Goal: Transaction & Acquisition: Register for event/course

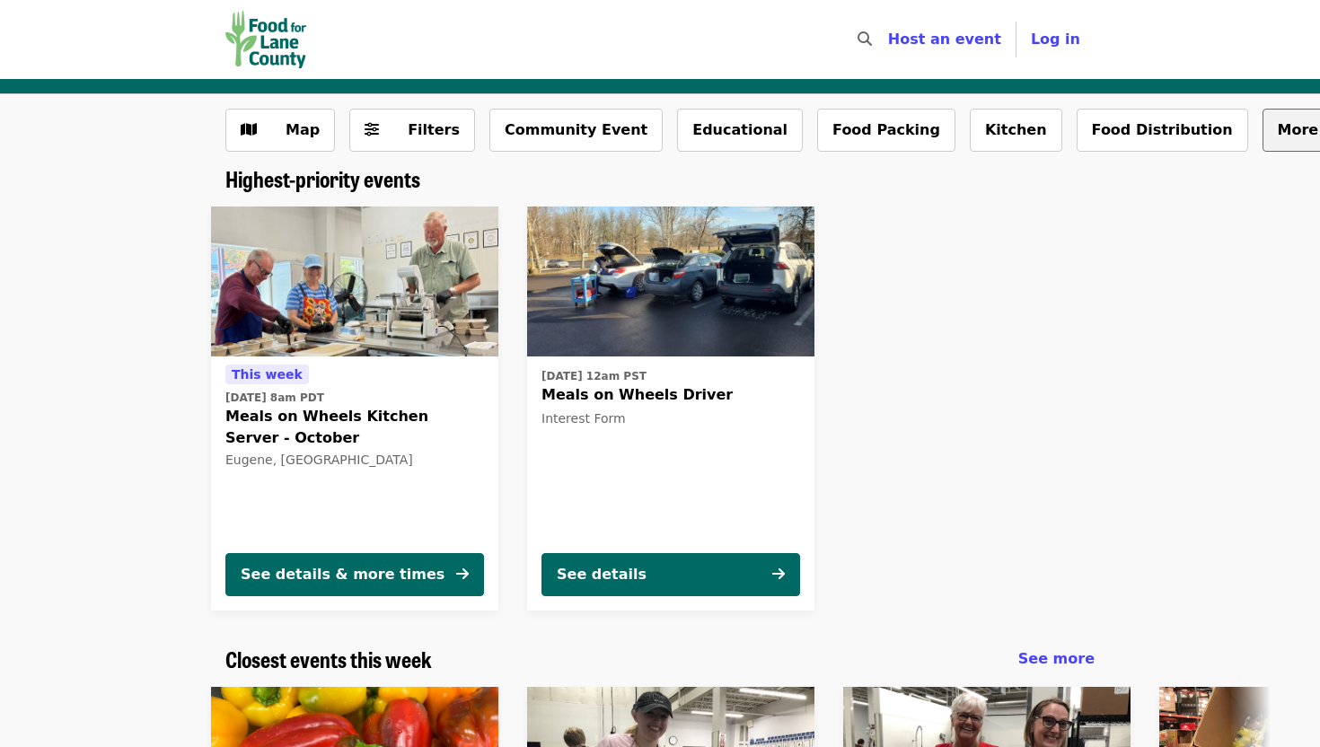
click at [1278, 130] on span "More filters..." at bounding box center [1333, 129] width 110 height 17
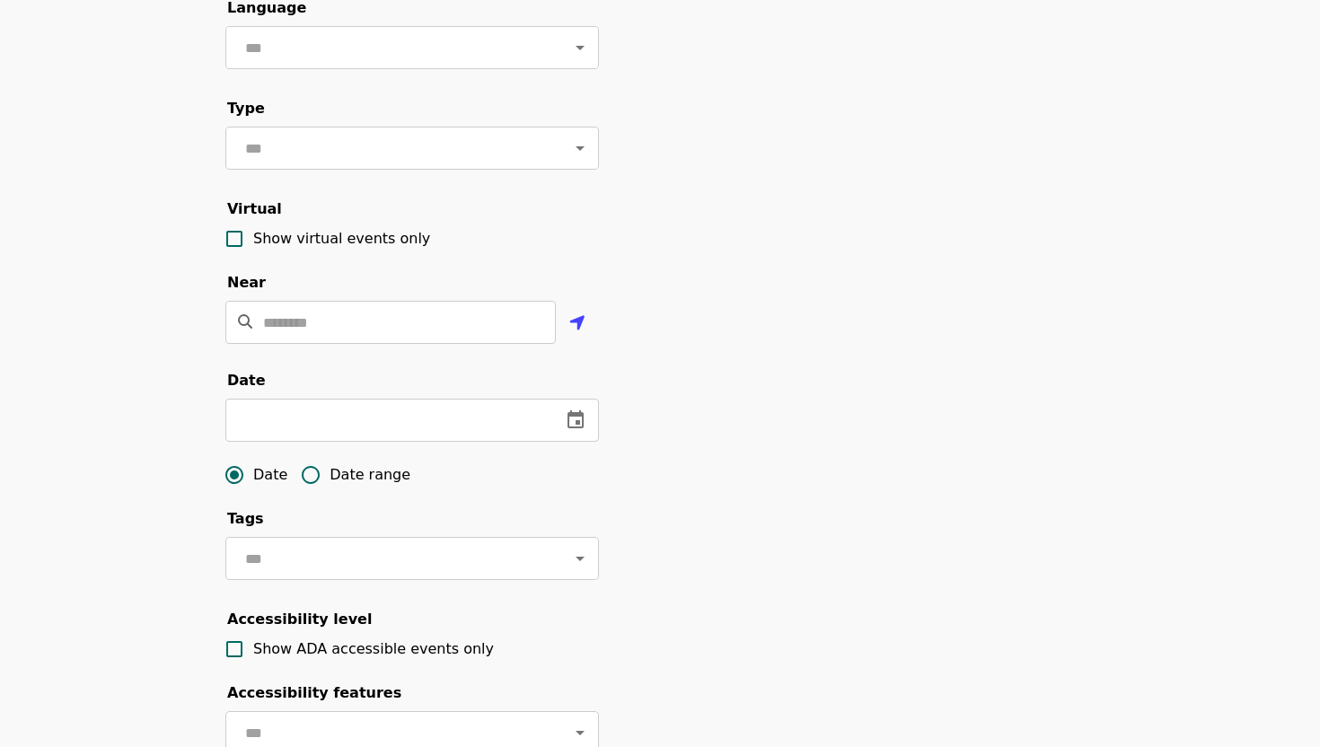
scroll to position [220, 0]
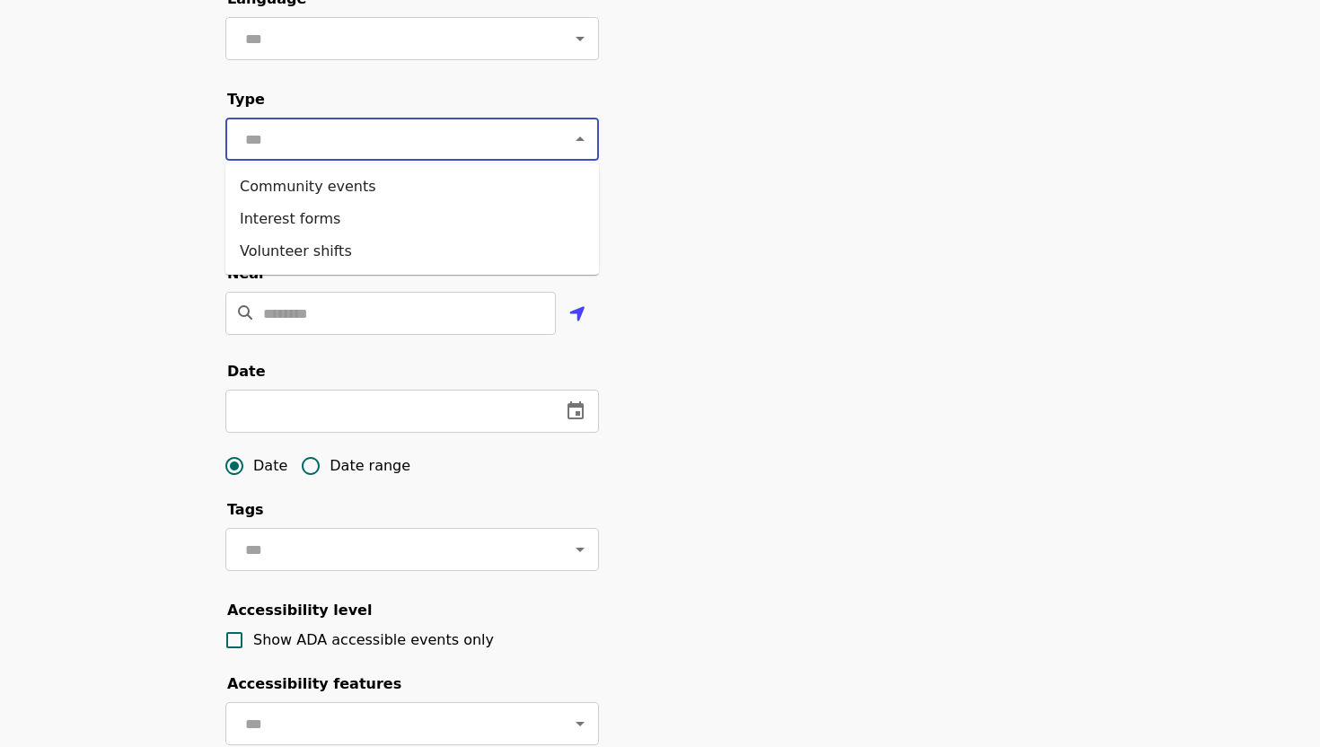
click at [509, 139] on input "text" at bounding box center [390, 139] width 301 height 34
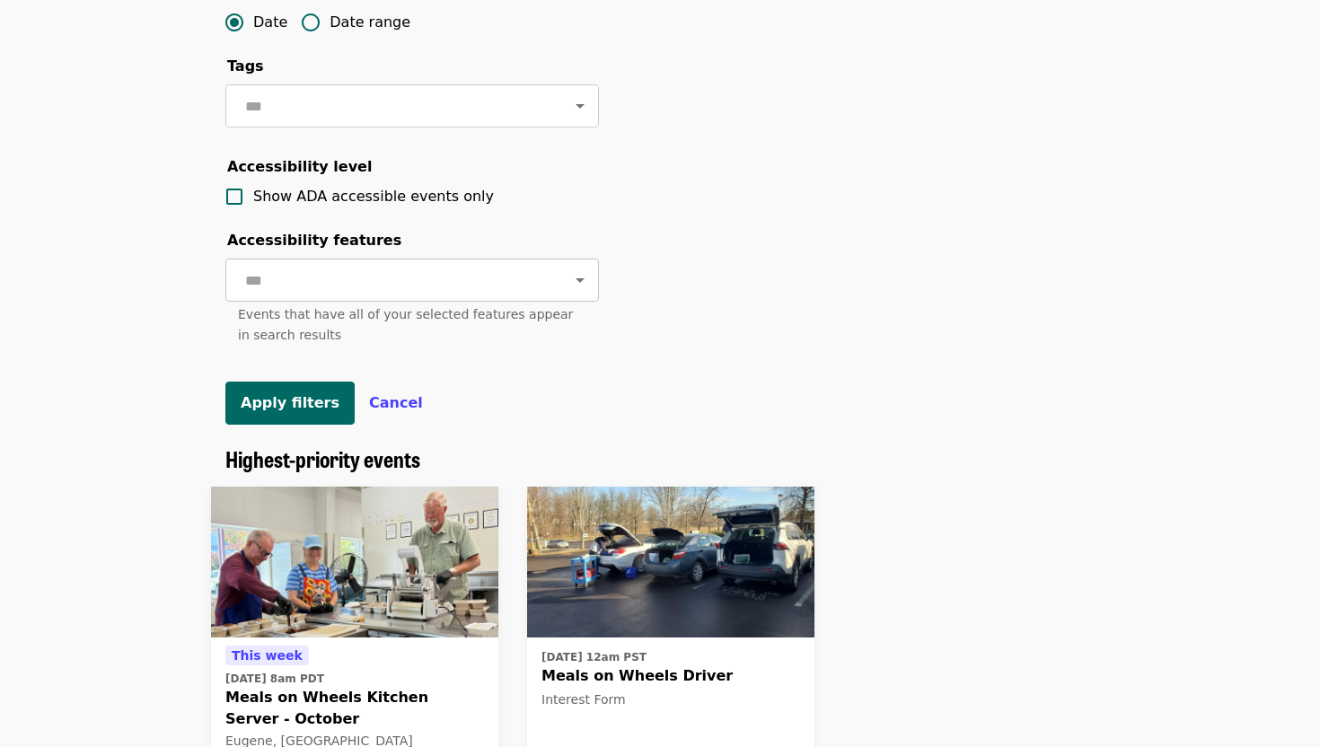
scroll to position [668, 0]
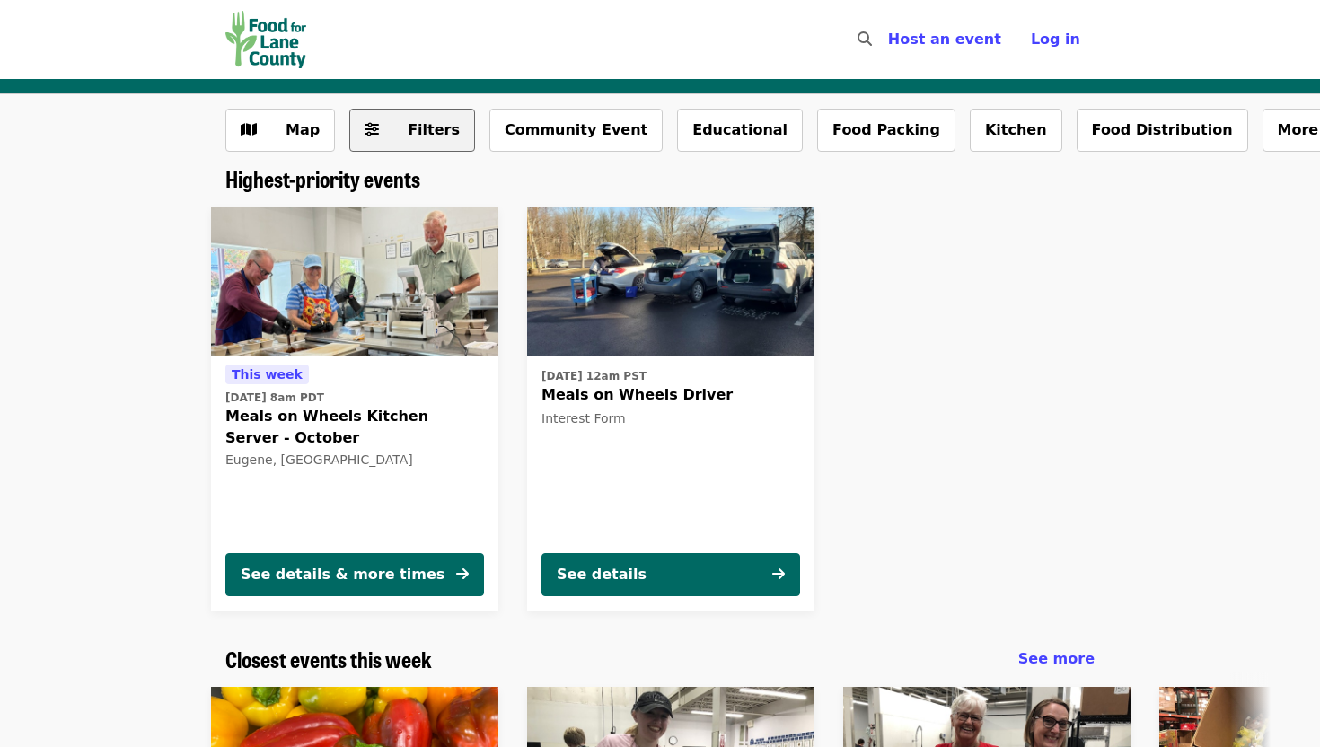
click at [370, 131] on icon "sliders-h icon" at bounding box center [372, 129] width 14 height 17
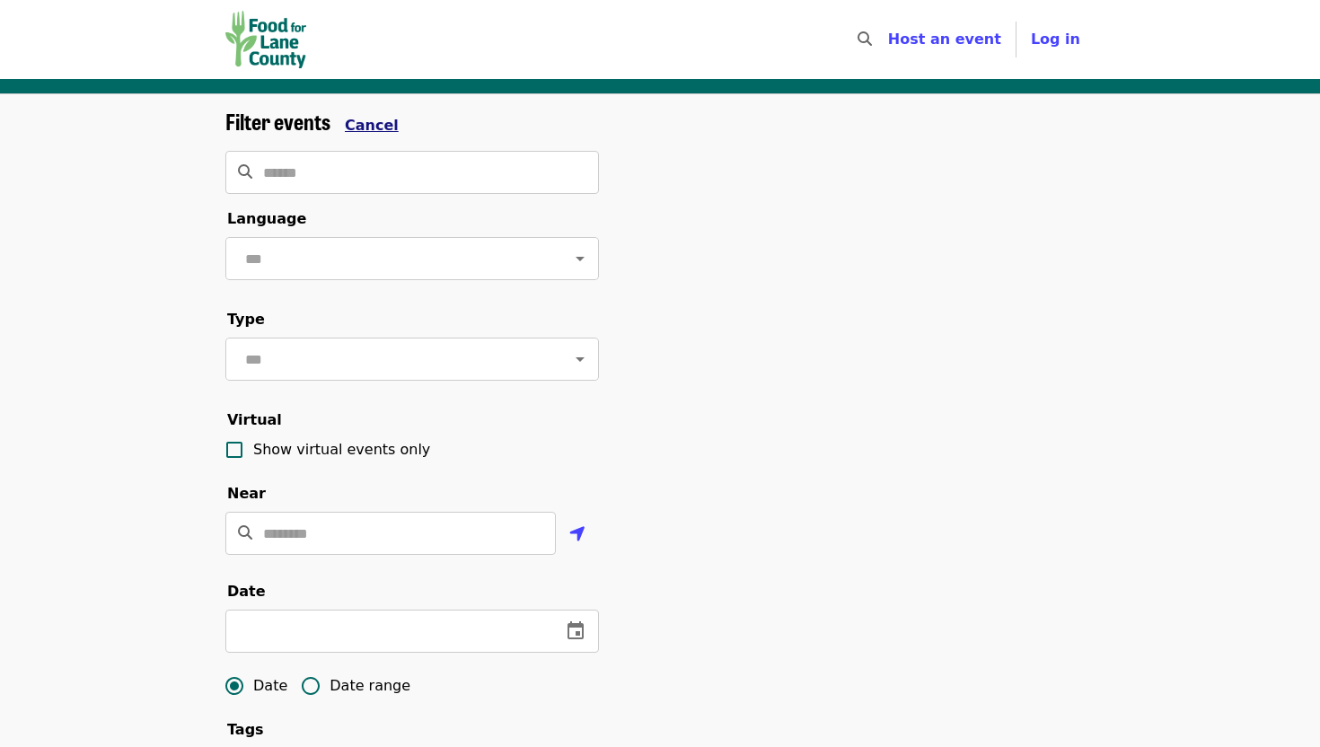
click at [370, 131] on span "Cancel" at bounding box center [372, 125] width 54 height 17
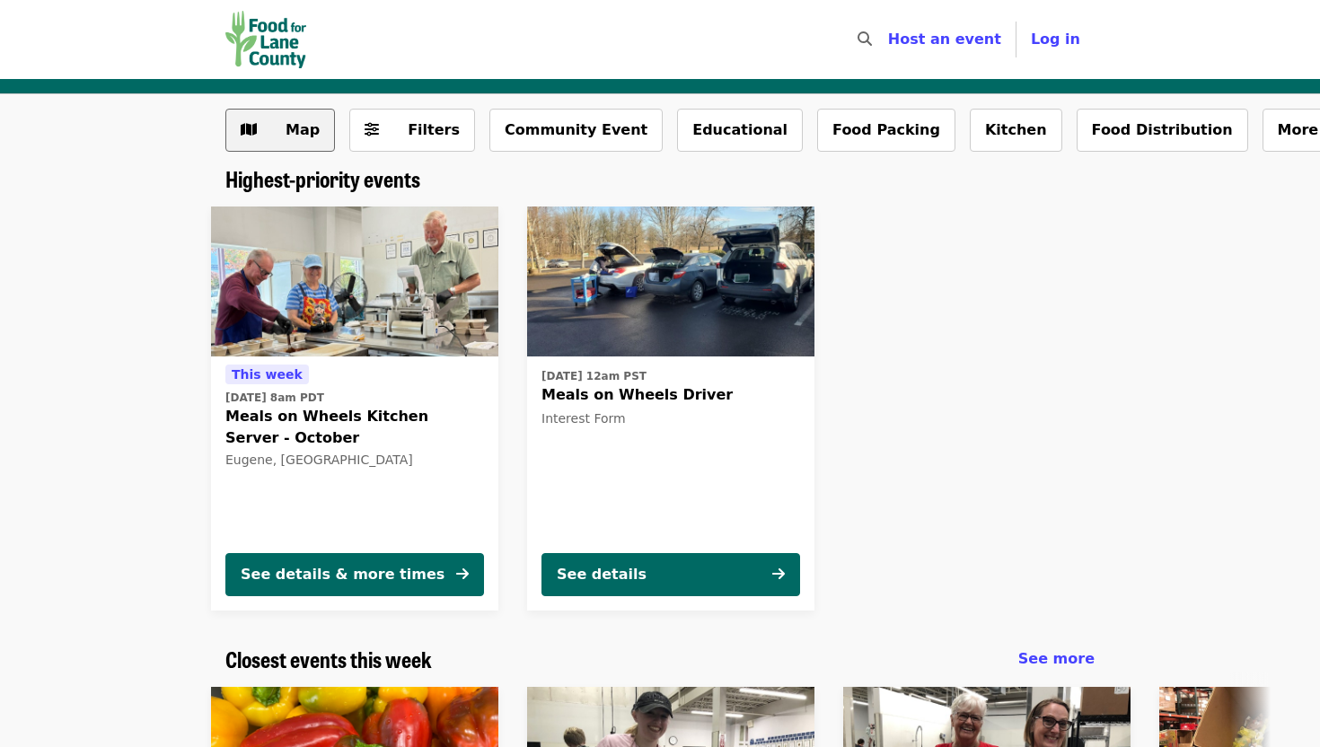
click at [301, 126] on span "Map" at bounding box center [303, 129] width 34 height 17
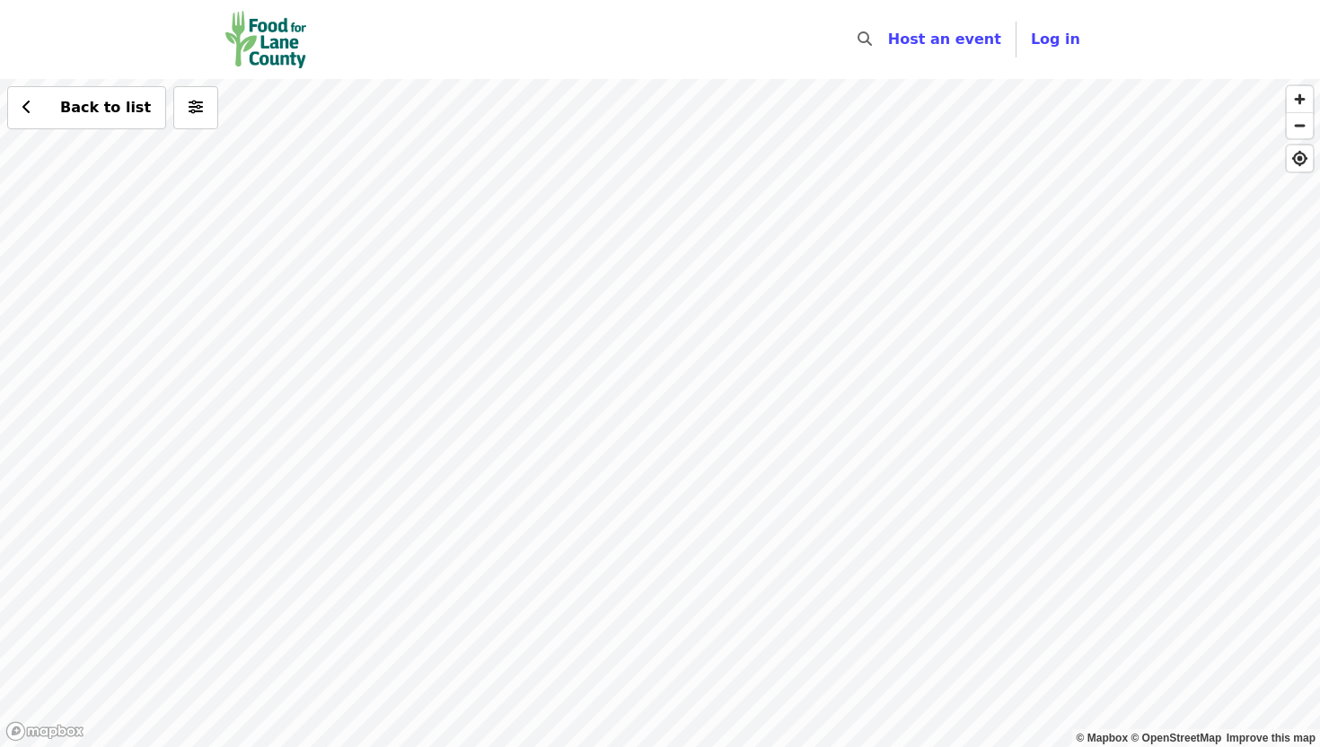
drag, startPoint x: 641, startPoint y: 225, endPoint x: 673, endPoint y: 620, distance: 396.4
click at [673, 621] on div "Back to list" at bounding box center [660, 413] width 1320 height 668
drag, startPoint x: 738, startPoint y: 386, endPoint x: 735, endPoint y: 700, distance: 314.3
click at [736, 700] on div "Back to list" at bounding box center [660, 413] width 1320 height 668
click at [822, 406] on div "Back to list" at bounding box center [660, 413] width 1320 height 668
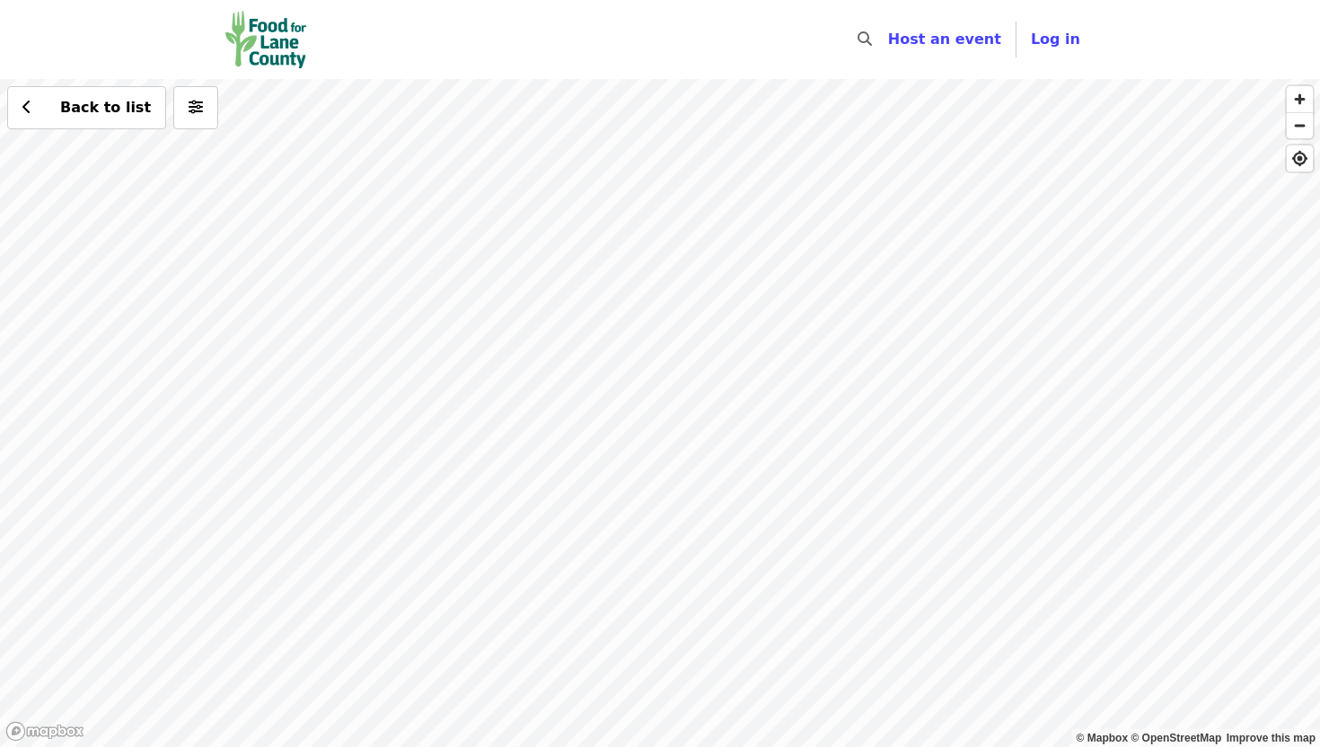
click at [665, 419] on div "Back to list" at bounding box center [660, 413] width 1320 height 668
click at [660, 416] on div "Back to list" at bounding box center [660, 413] width 1320 height 668
click at [659, 414] on div "Back to list" at bounding box center [660, 413] width 1320 height 668
click at [661, 415] on div "Back to list" at bounding box center [660, 413] width 1320 height 668
click at [645, 415] on div "Back to list" at bounding box center [660, 413] width 1320 height 668
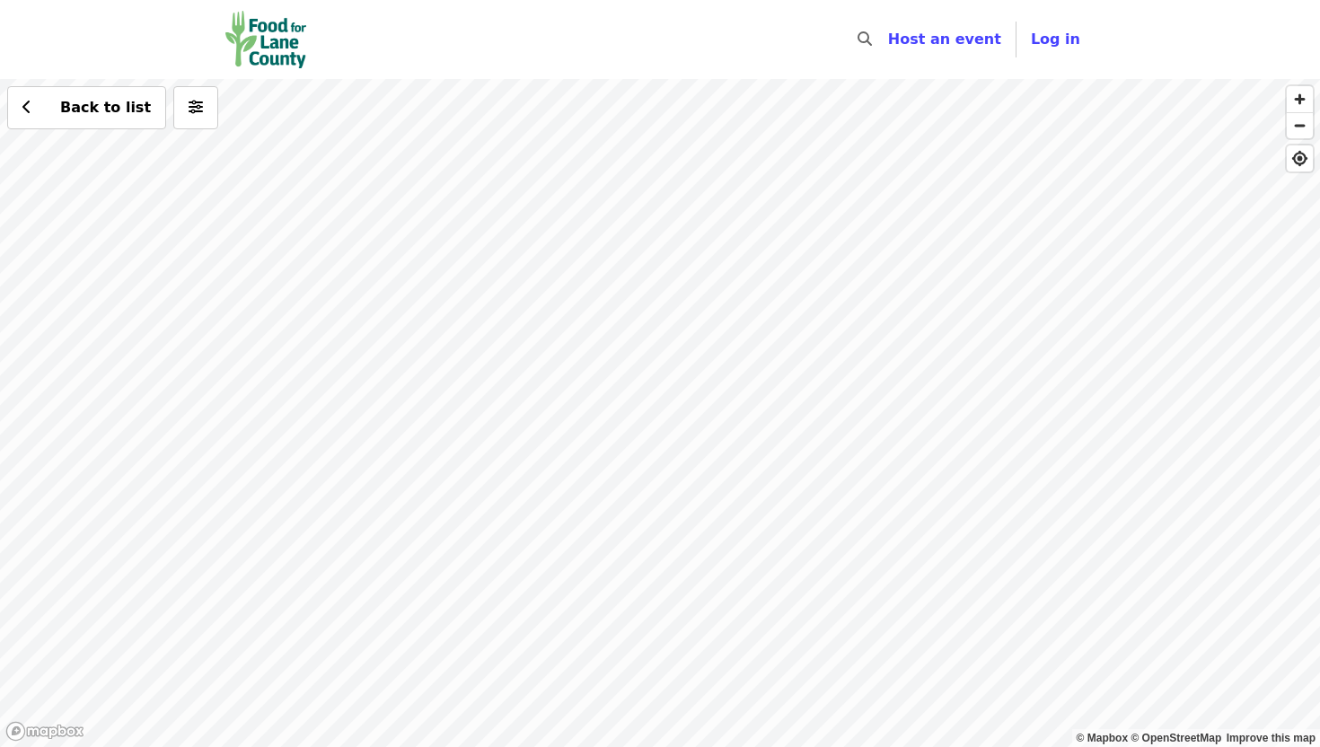
click at [639, 488] on div "Back to list" at bounding box center [660, 413] width 1320 height 668
click at [720, 470] on div "Back to list" at bounding box center [660, 413] width 1320 height 668
click at [690, 465] on div "Back to list" at bounding box center [660, 413] width 1320 height 668
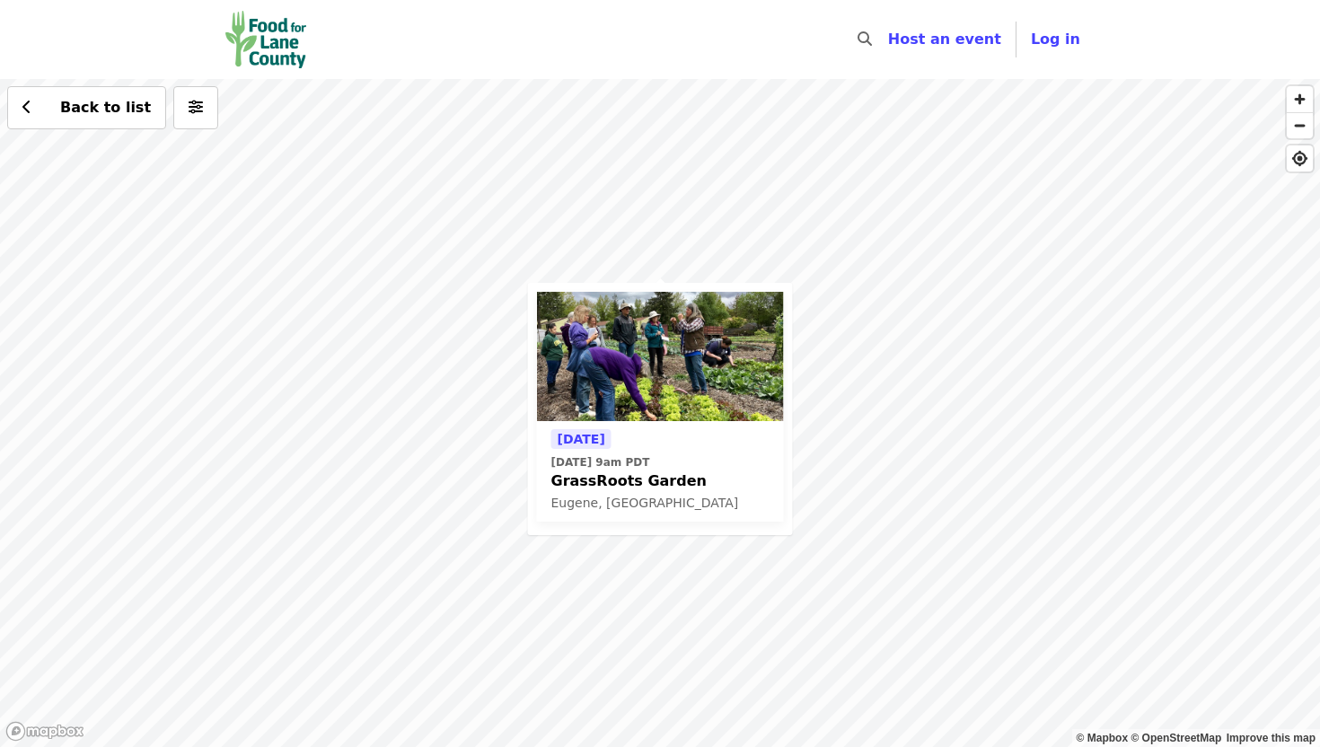
click at [542, 275] on div "Tomorrow Tue, Oct 7 @ 9am PDT GrassRoots Garden Eugene, OR Back to list" at bounding box center [660, 413] width 1320 height 668
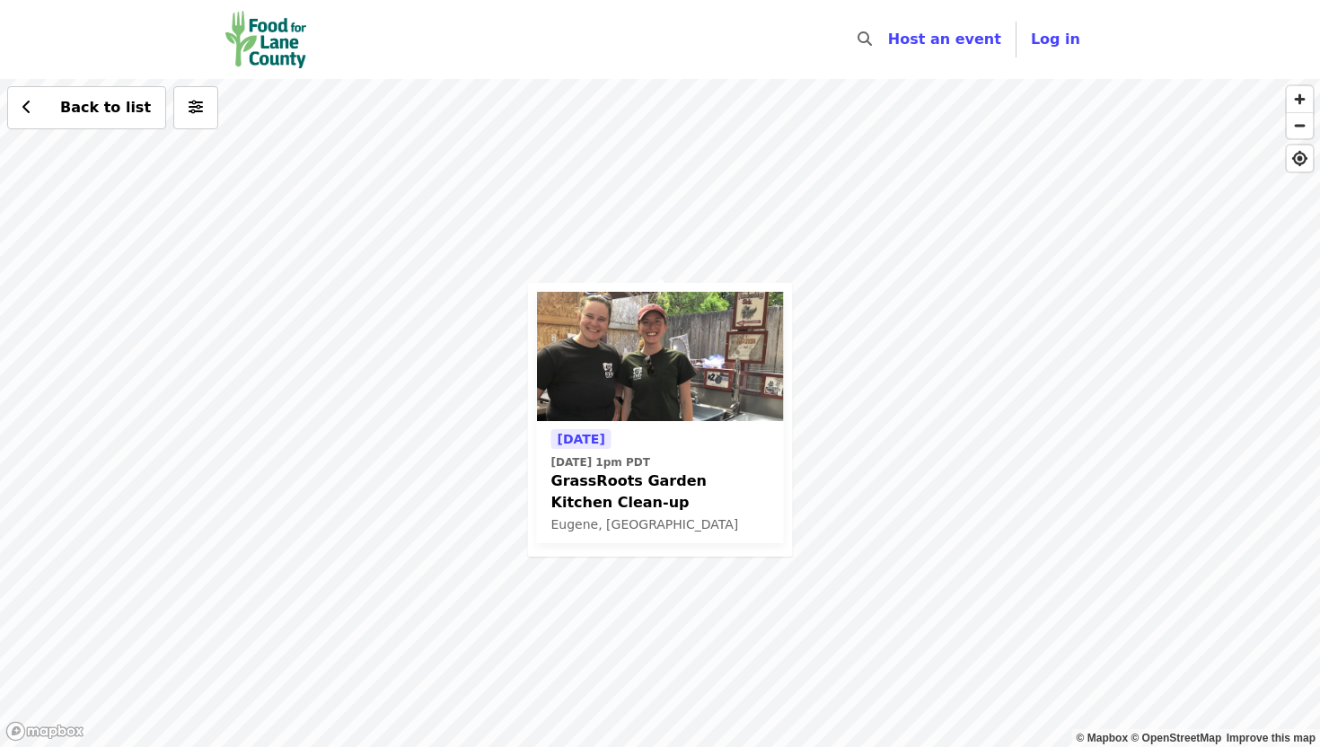
click at [780, 281] on div "Tomorrow Tue, Oct 7 @ 1pm PDT GrassRoots Garden Kitchen Clean-up Eugene, OR Bac…" at bounding box center [660, 413] width 1320 height 668
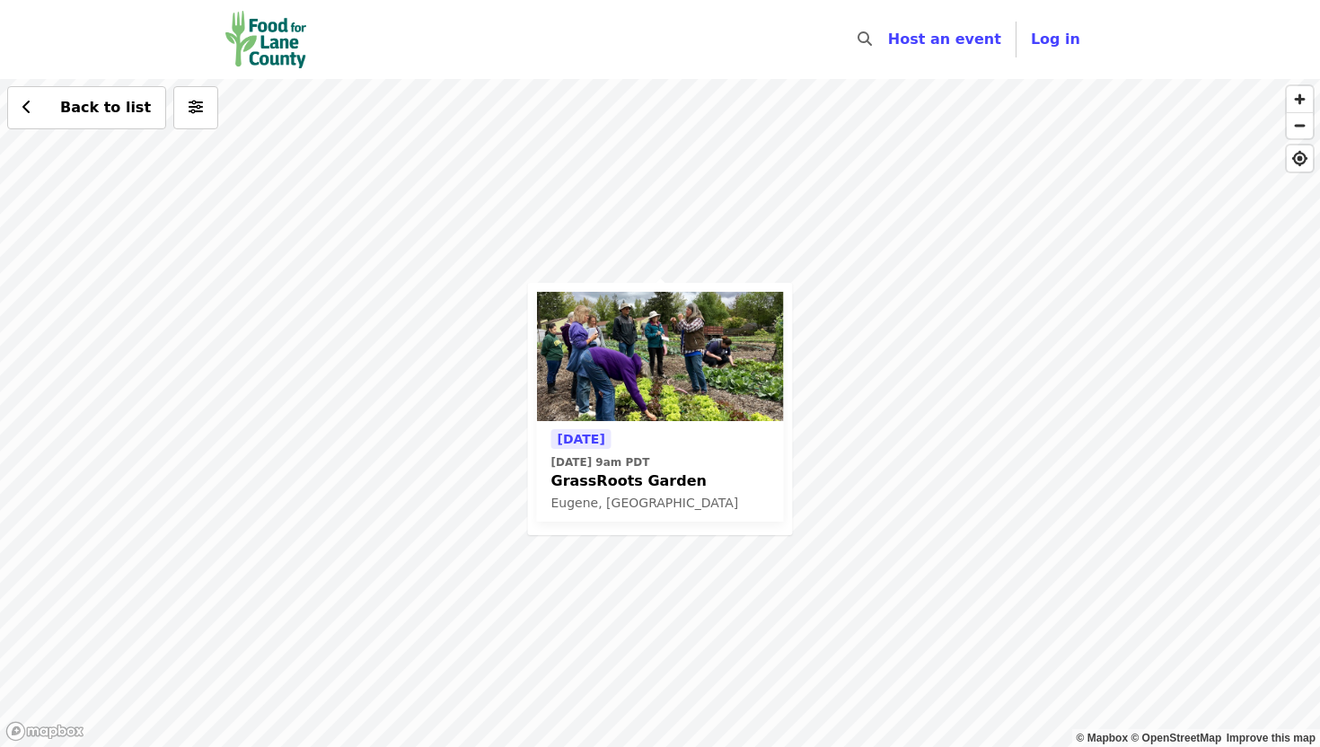
click at [606, 481] on span "GrassRoots Garden" at bounding box center [660, 482] width 218 height 22
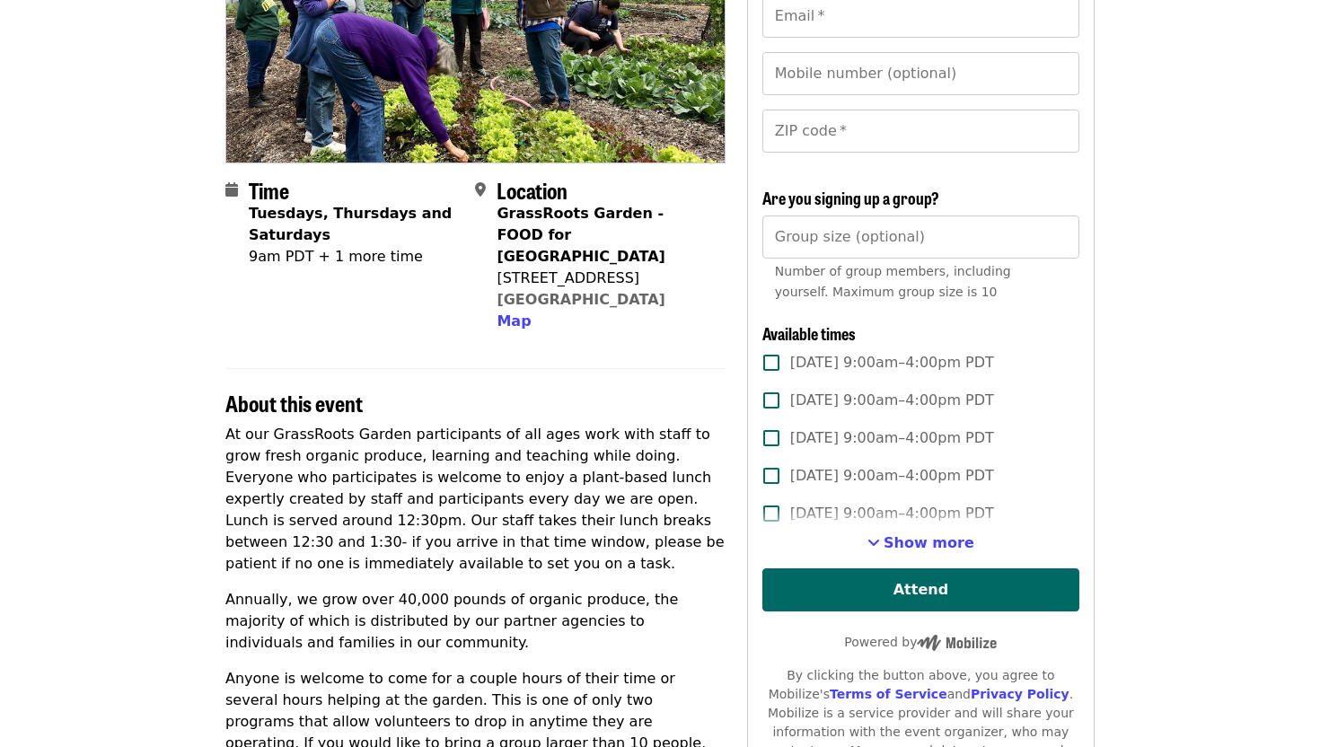
scroll to position [274, 0]
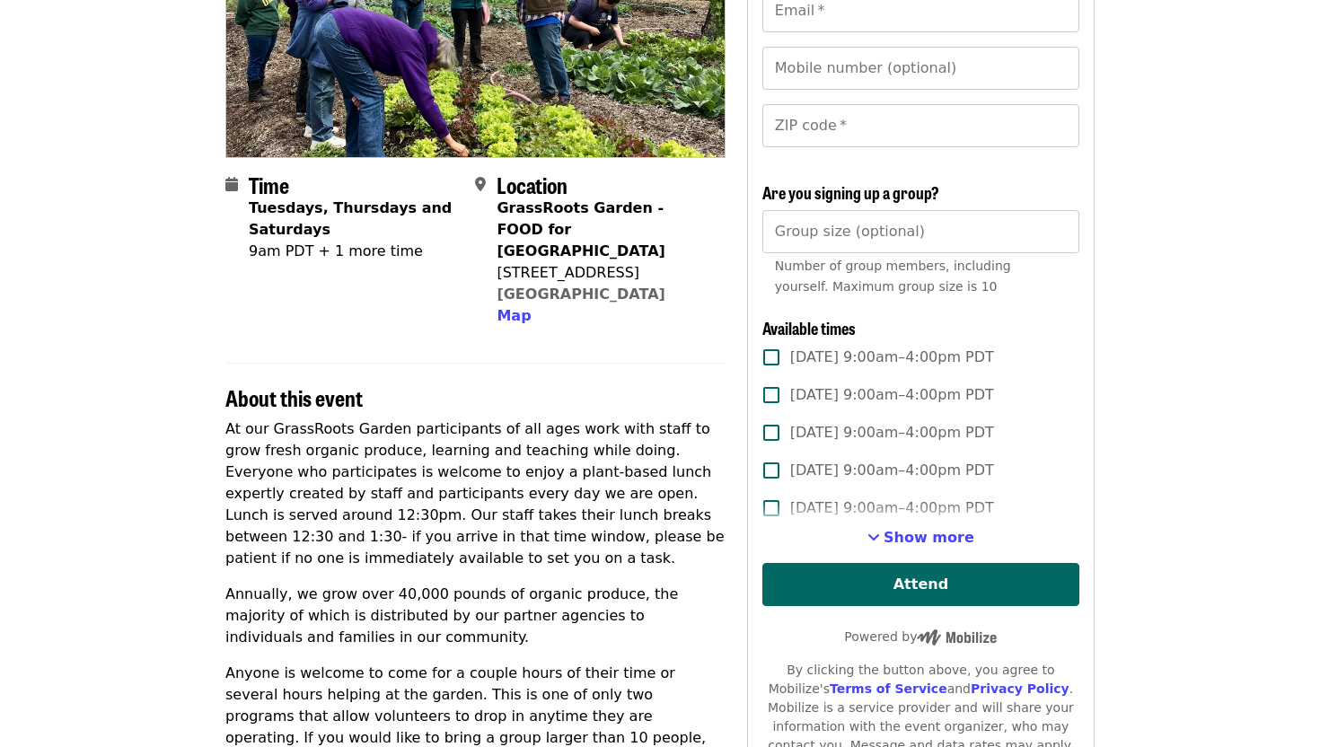
click at [927, 525] on label "Thu, Oct 16, 9:00am–4:00pm PDT" at bounding box center [909, 508] width 313 height 38
click at [913, 522] on label "Thu, Oct 16, 9:00am–4:00pm PDT" at bounding box center [909, 508] width 313 height 38
click at [920, 541] on span "Show more" at bounding box center [929, 537] width 91 height 17
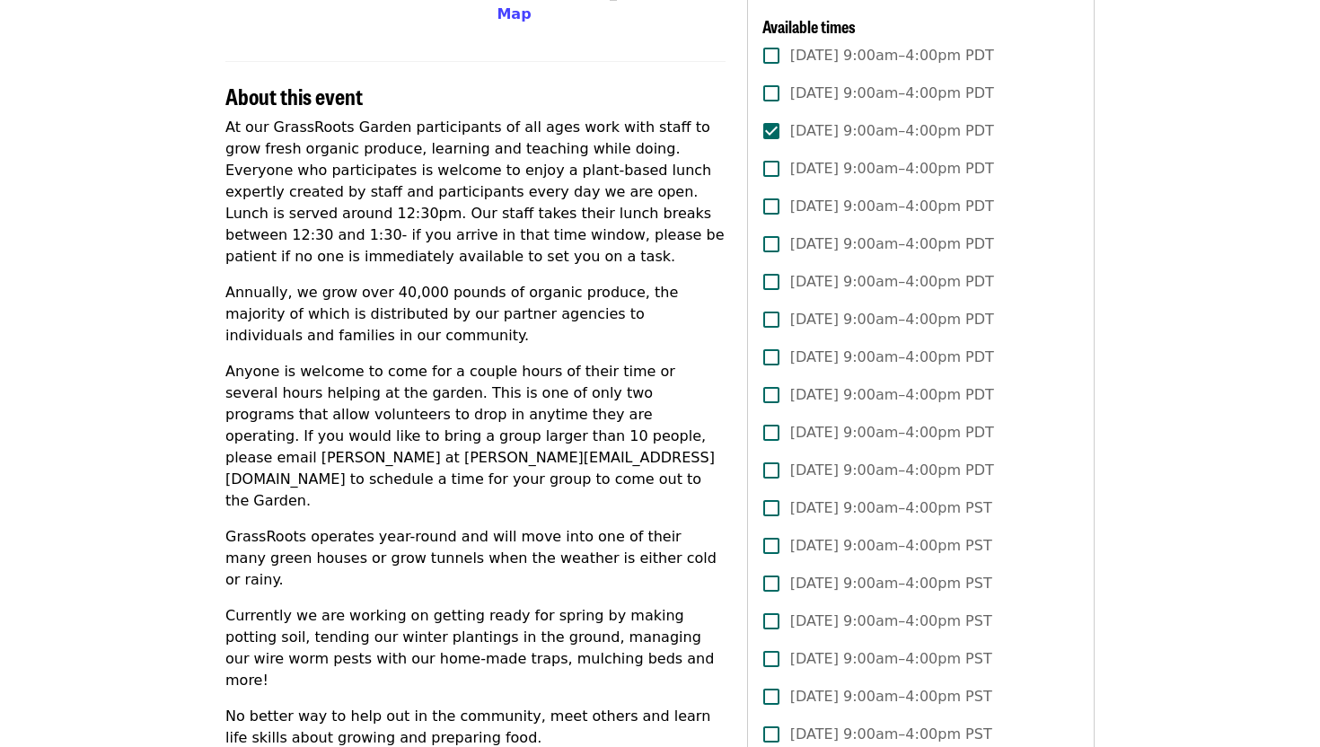
scroll to position [577, 0]
click at [477, 455] on div "At our GrassRoots Garden participants of all ages work with staff to grow fresh…" at bounding box center [475, 432] width 500 height 632
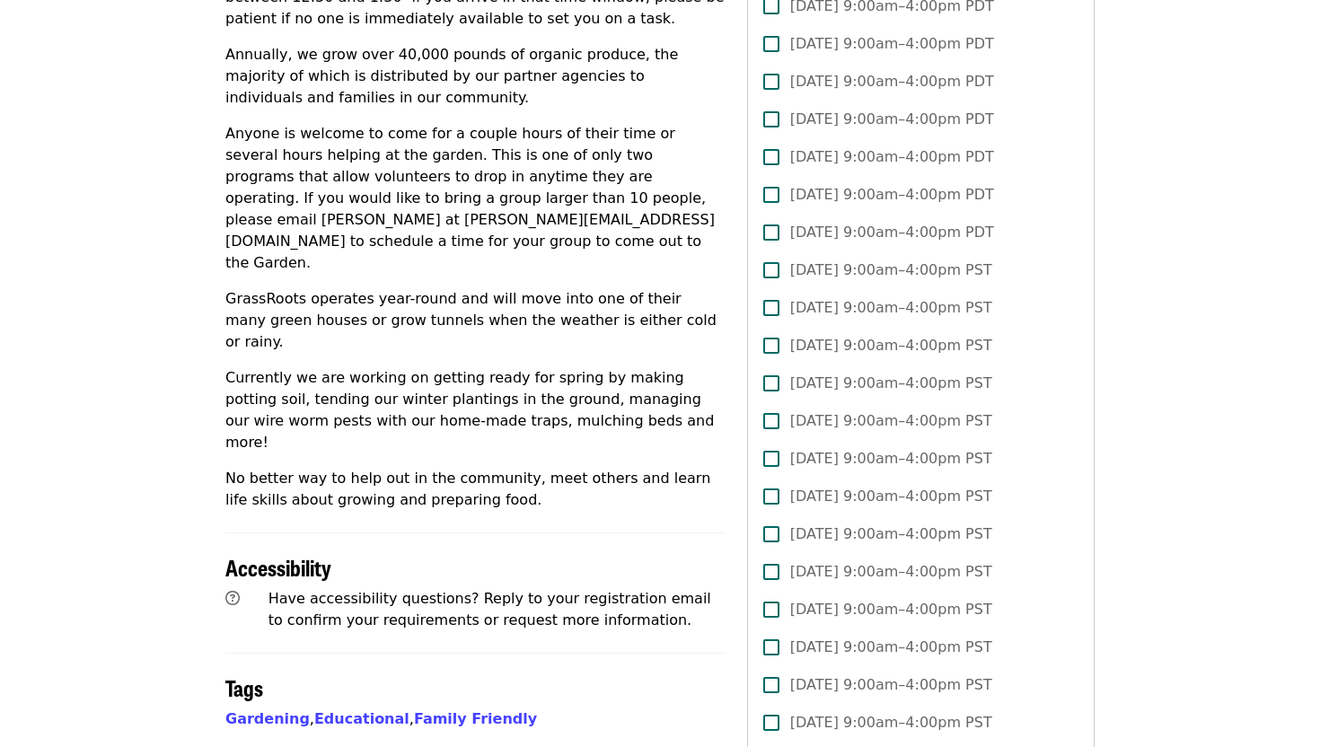
scroll to position [816, 0]
